Goal: Book appointment/travel/reservation

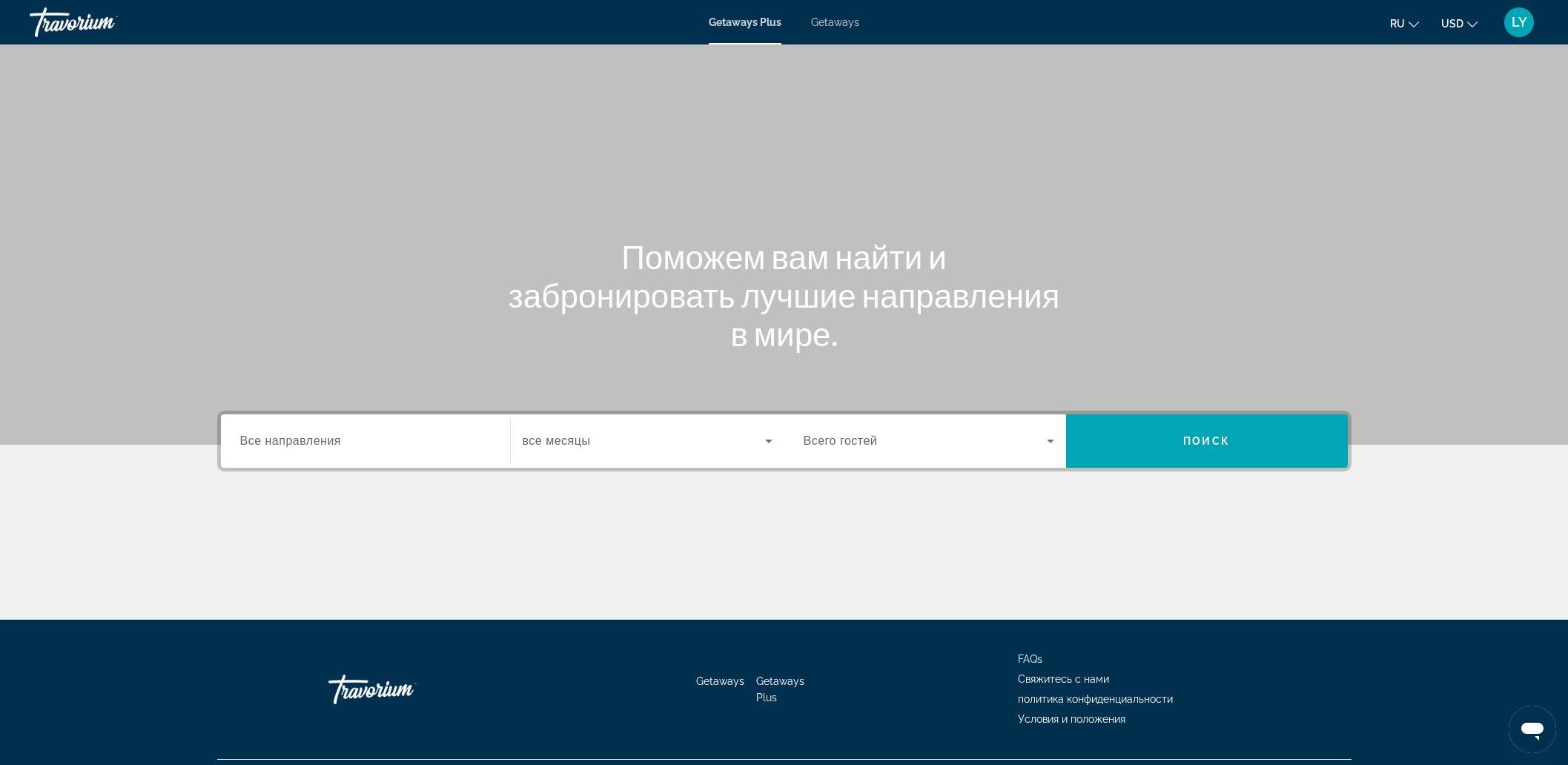
click at [417, 442] on input "Destination Все направления" at bounding box center [365, 441] width 250 height 18
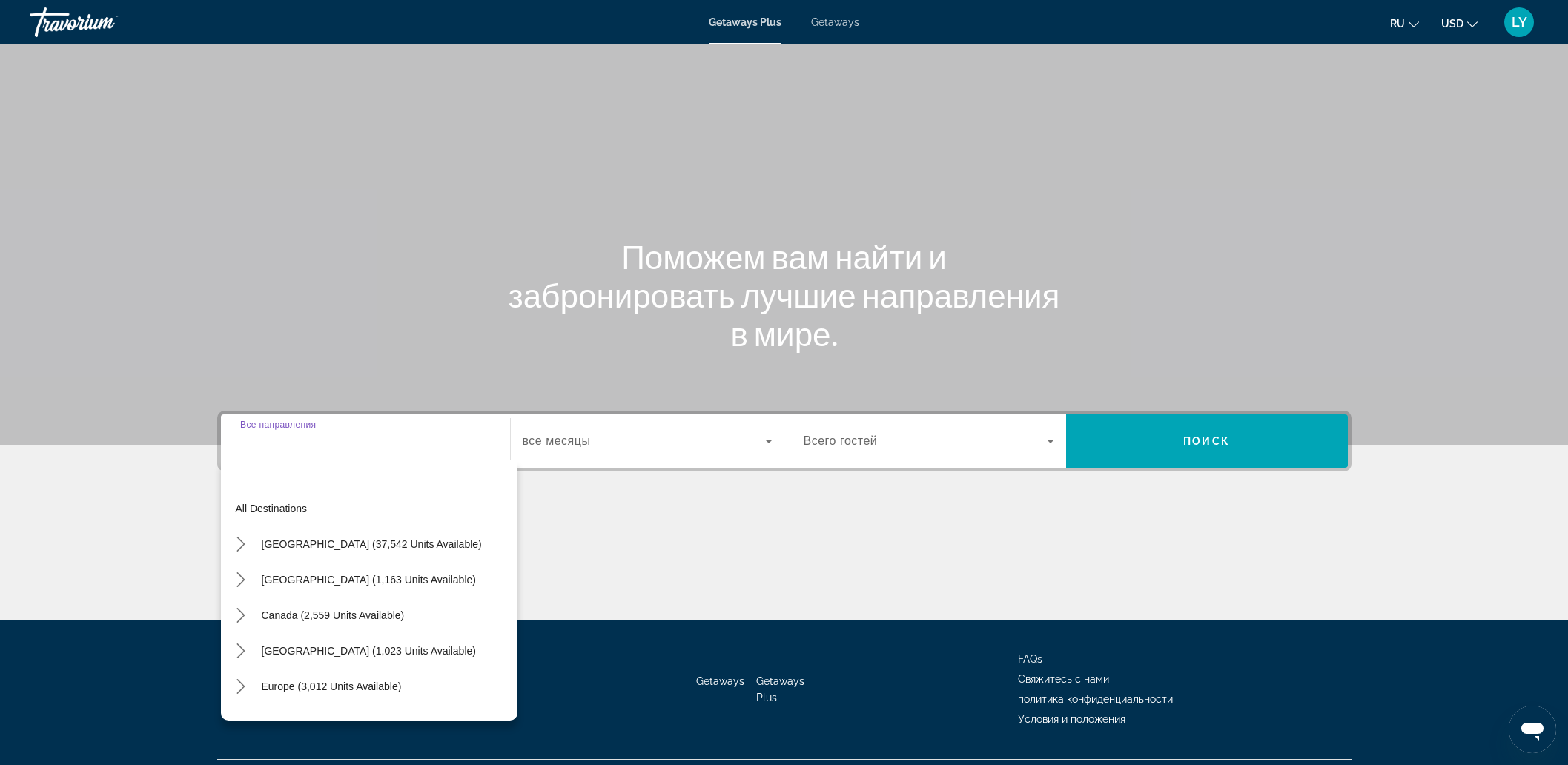
click at [839, 27] on span "Getaways" at bounding box center [835, 22] width 49 height 11
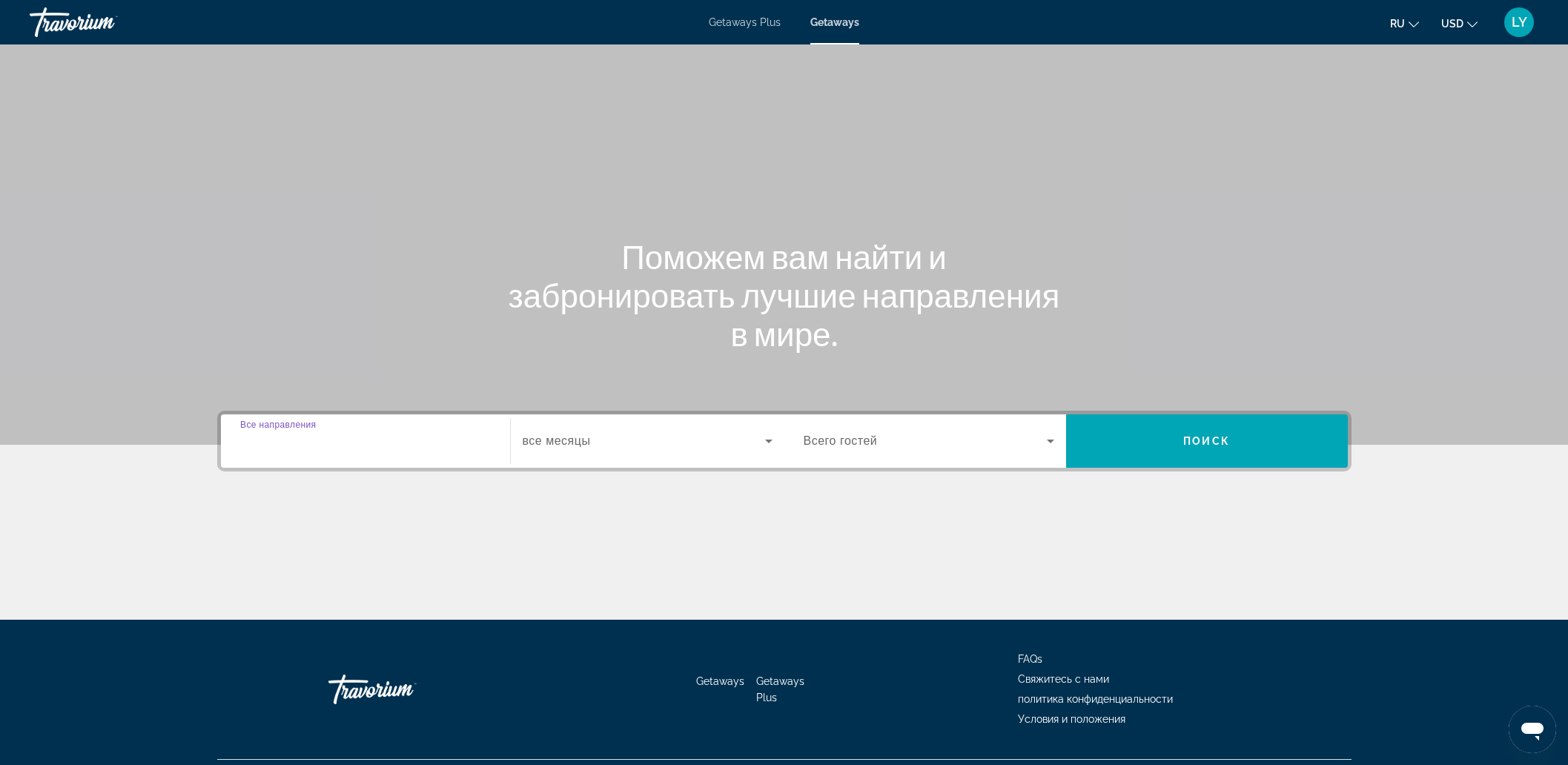
click at [393, 433] on input "Destination Все направления" at bounding box center [365, 441] width 250 height 18
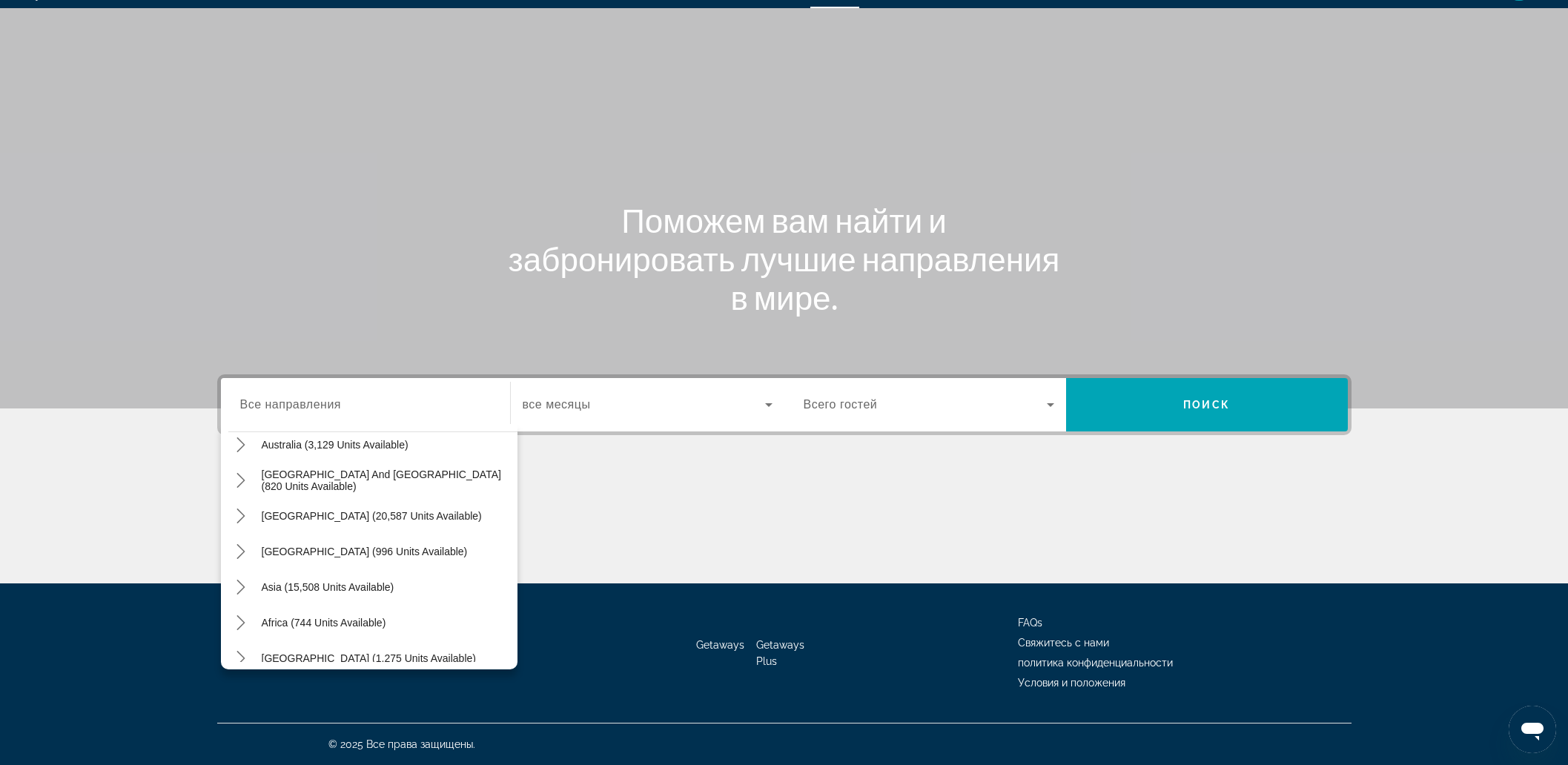
scroll to position [240, 0]
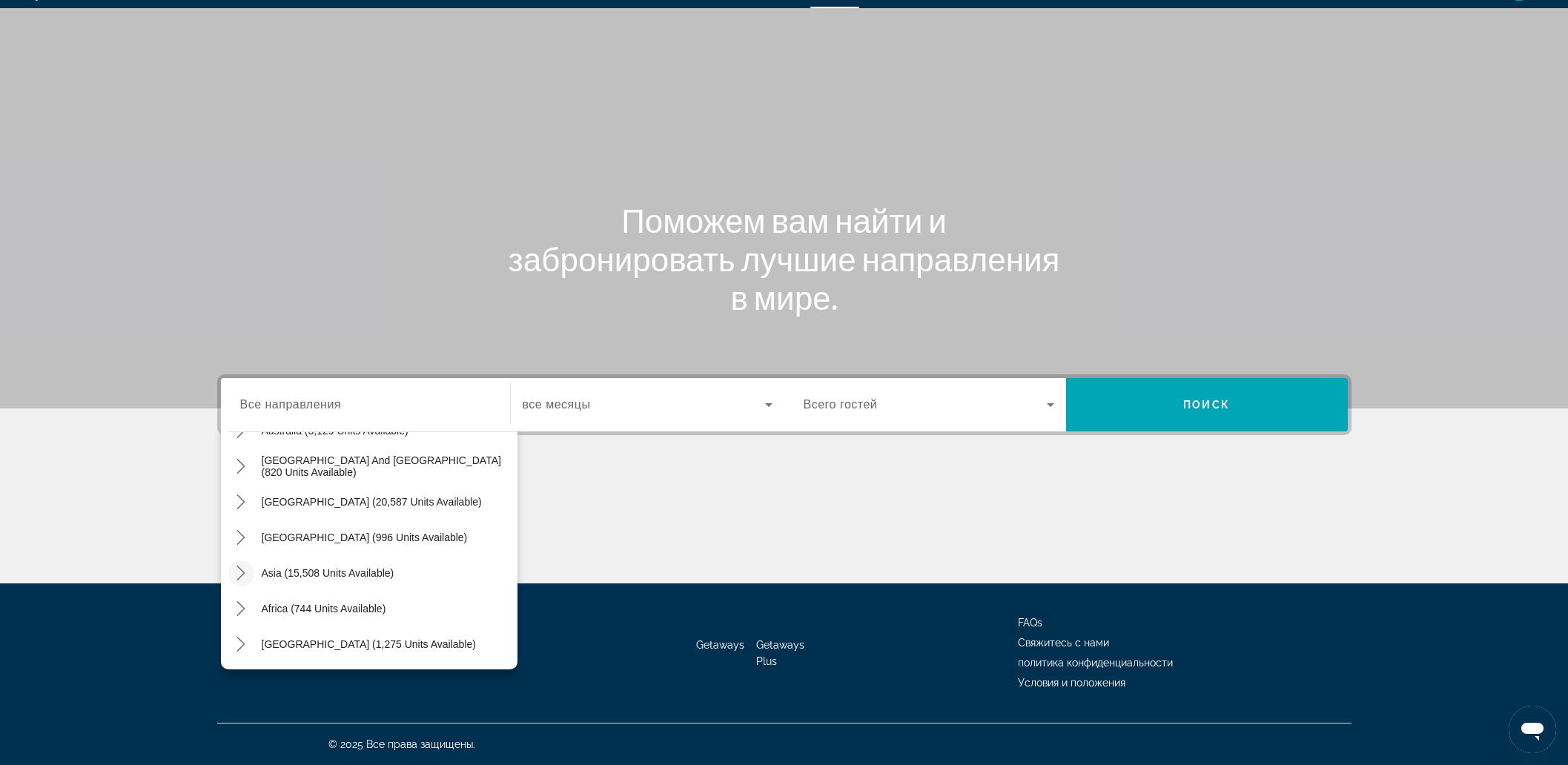
click at [239, 576] on icon "Toggle Asia (15,508 units available) submenu" at bounding box center [241, 573] width 15 height 15
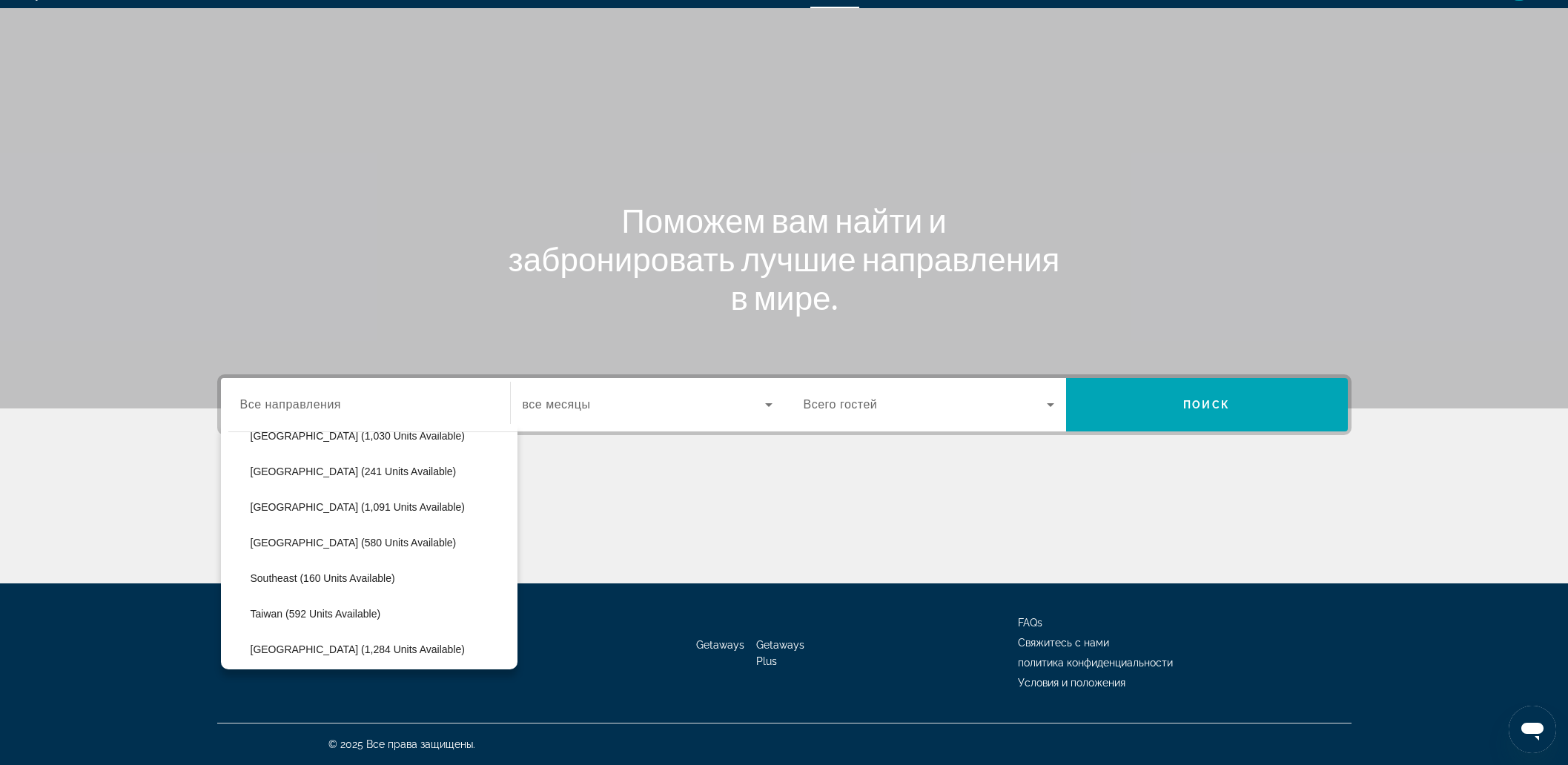
scroll to position [642, 0]
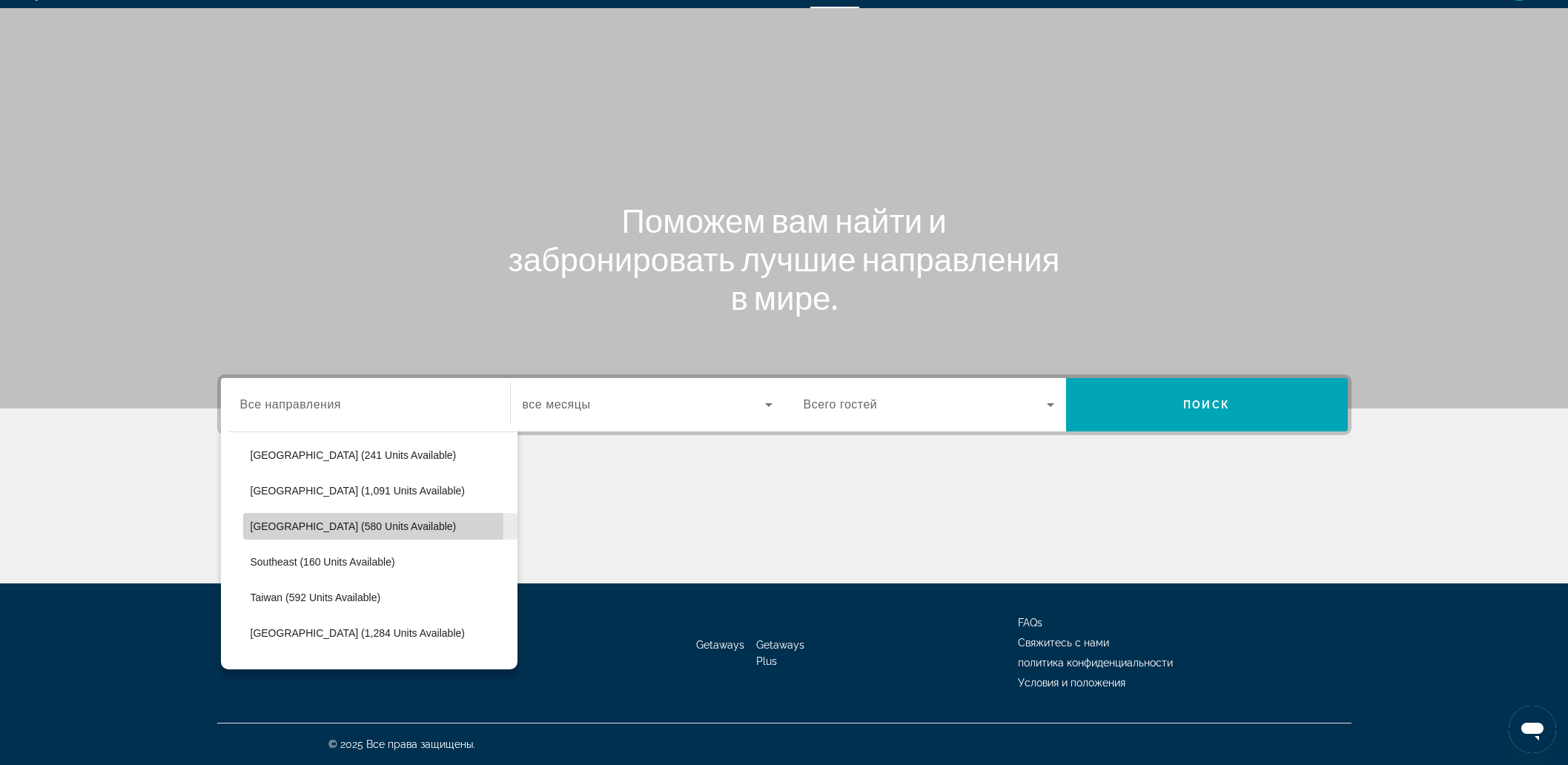
click at [317, 523] on span "[GEOGRAPHIC_DATA] (580 units available)" at bounding box center [353, 526] width 206 height 11
type input "**********"
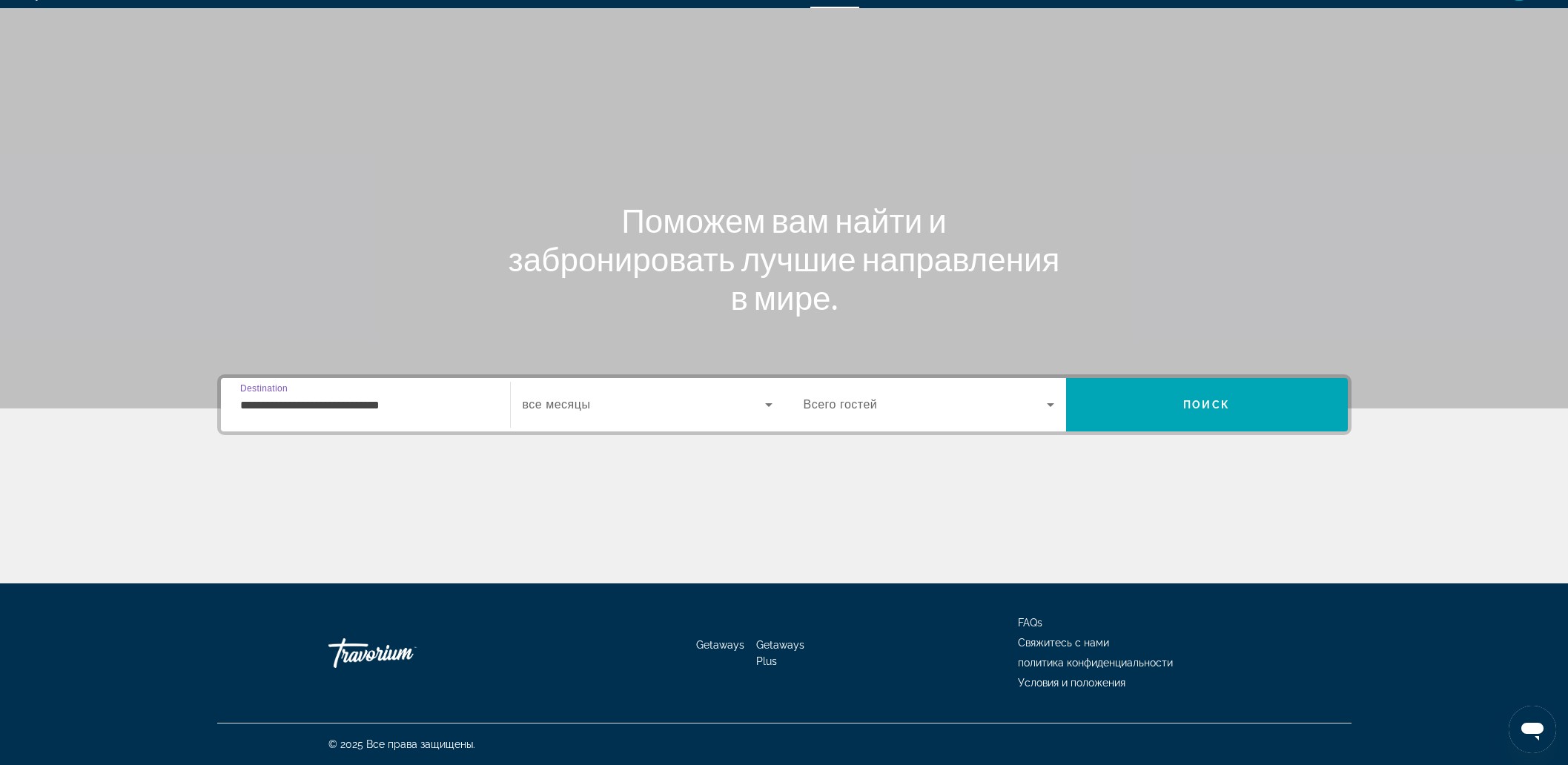
click at [609, 409] on span "Search widget" at bounding box center [644, 404] width 243 height 18
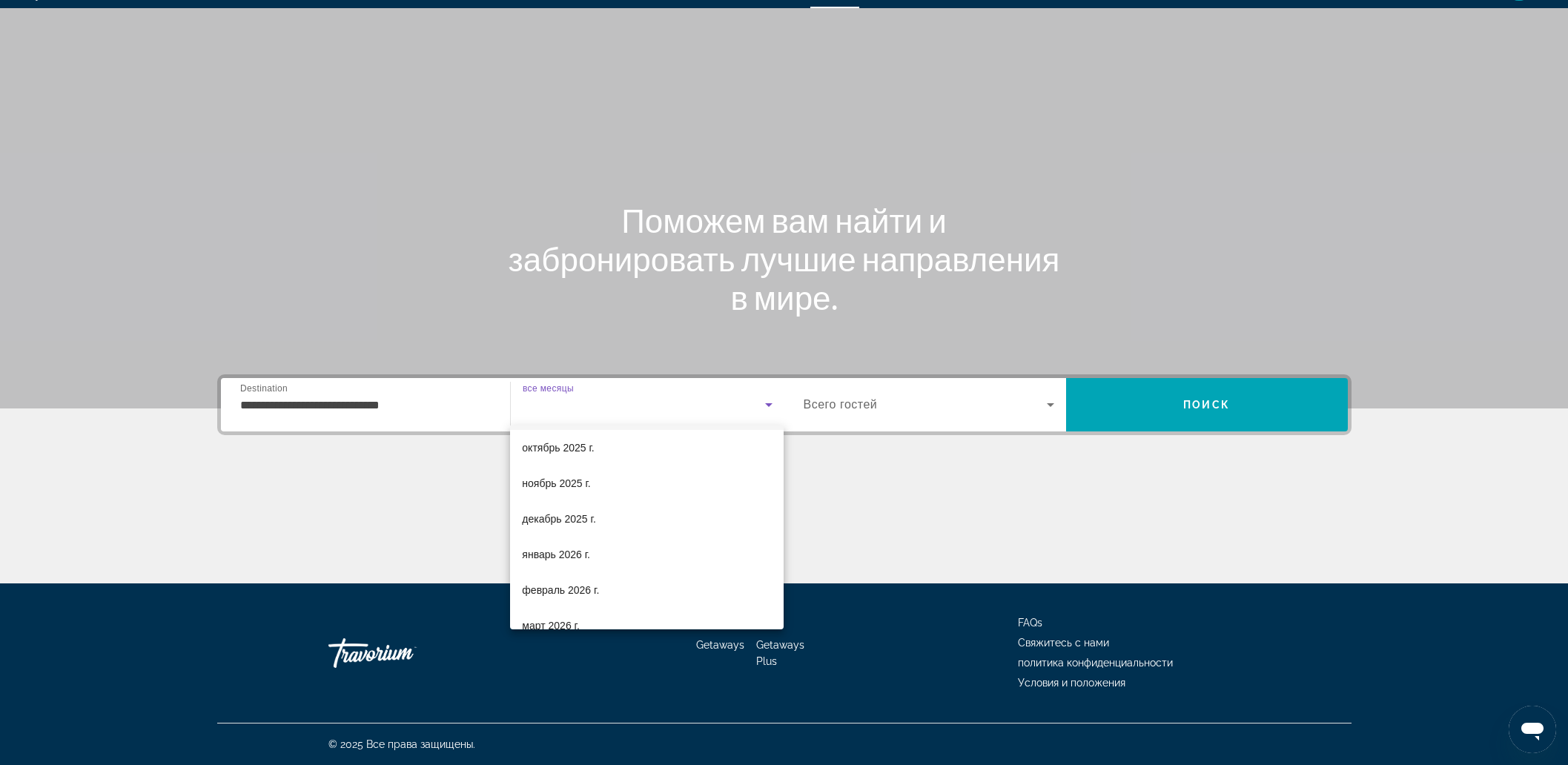
scroll to position [88, 0]
